Goal: Task Accomplishment & Management: Complete application form

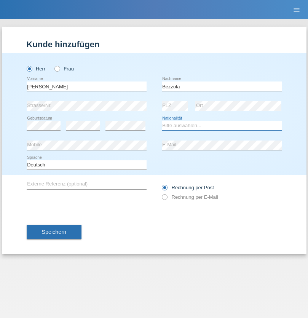
select select "CH"
radio input "true"
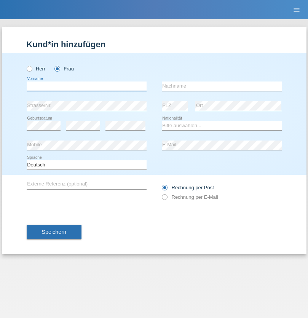
click at [86, 86] on input "text" at bounding box center [87, 86] width 120 height 10
type input "Şeymanur"
click at [222, 86] on input "text" at bounding box center [222, 86] width 120 height 10
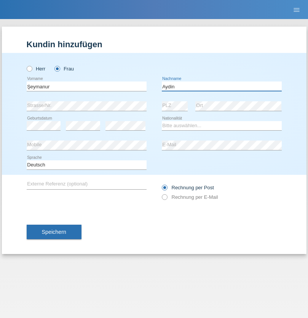
type input "Aydin"
select select "TR"
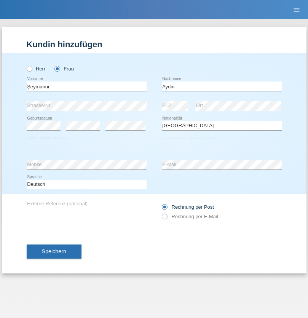
select select "C"
select select "28"
select select "10"
select select "2014"
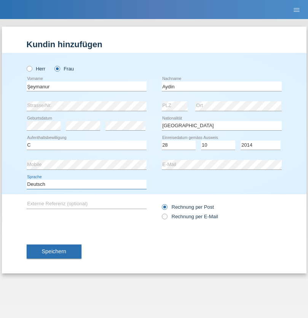
select select "en"
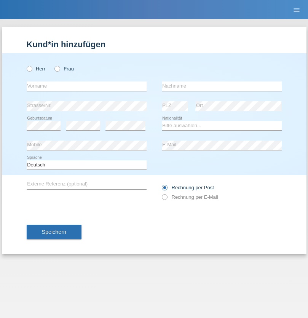
radio input "true"
click at [86, 86] on input "text" at bounding box center [87, 86] width 120 height 10
type input "[PERSON_NAME]"
click at [222, 86] on input "text" at bounding box center [222, 86] width 120 height 10
type input "Kolev"
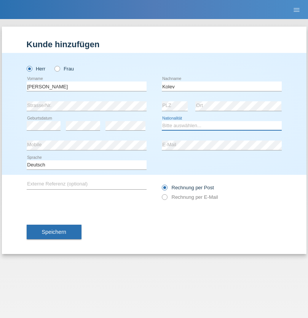
select select "MK"
select select "C"
select select "31"
select select "10"
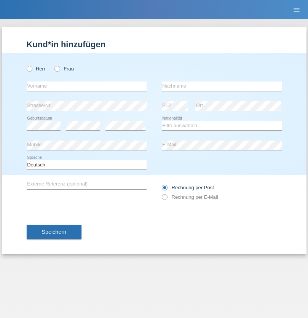
radio input "true"
click at [86, 86] on input "text" at bounding box center [87, 86] width 120 height 10
type input "Manuel"
click at [222, 86] on input "text" at bounding box center [222, 86] width 120 height 10
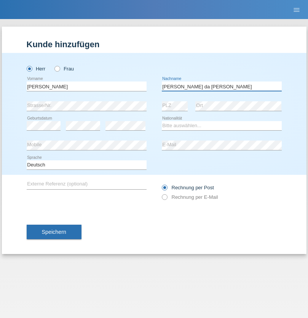
type input "macedo da Costa"
select select "PT"
select select "C"
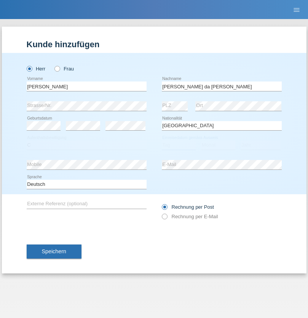
select select "07"
select select "04"
select select "1992"
